Goal: Check status: Check status

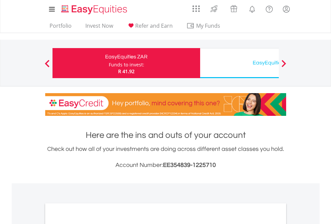
click at [109, 63] on div "Funds to invest:" at bounding box center [126, 65] width 35 height 7
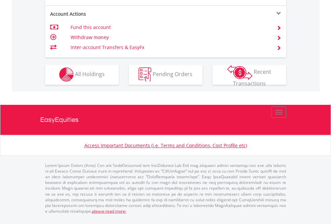
scroll to position [681, 0]
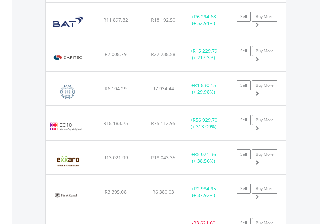
scroll to position [64, 105]
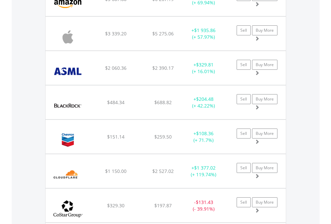
scroll to position [64, 105]
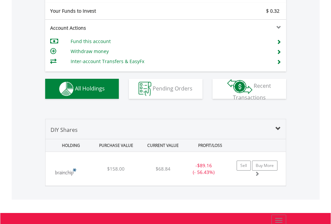
scroll to position [744, 0]
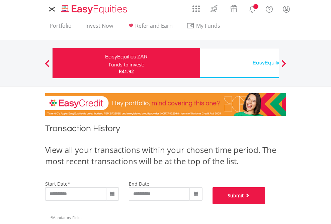
click at [265, 204] on button "Submit" at bounding box center [238, 196] width 53 height 17
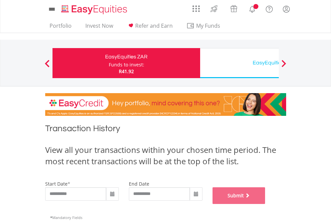
scroll to position [271, 0]
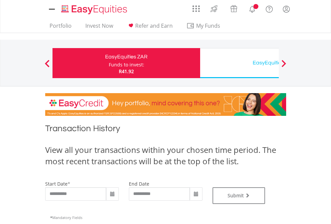
click at [239, 63] on div "EasyEquities USD" at bounding box center [273, 62] width 139 height 9
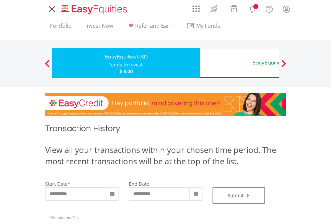
type input "**********"
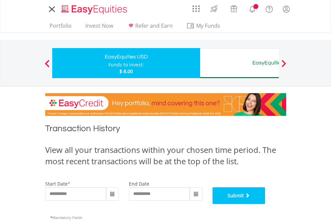
click at [265, 204] on button "Submit" at bounding box center [238, 196] width 53 height 17
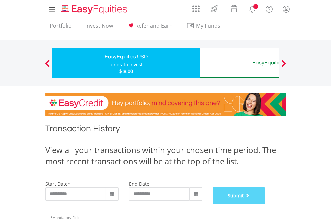
scroll to position [271, 0]
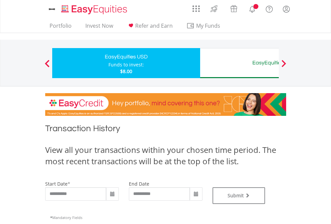
click at [239, 63] on div "EasyEquities AUD" at bounding box center [273, 62] width 139 height 9
type input "**********"
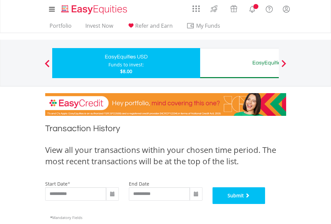
click at [265, 204] on button "Submit" at bounding box center [238, 196] width 53 height 17
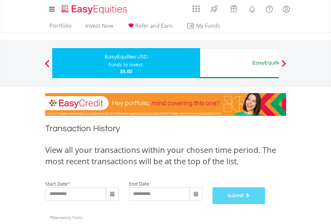
scroll to position [271, 0]
